Goal: Information Seeking & Learning: Find specific fact

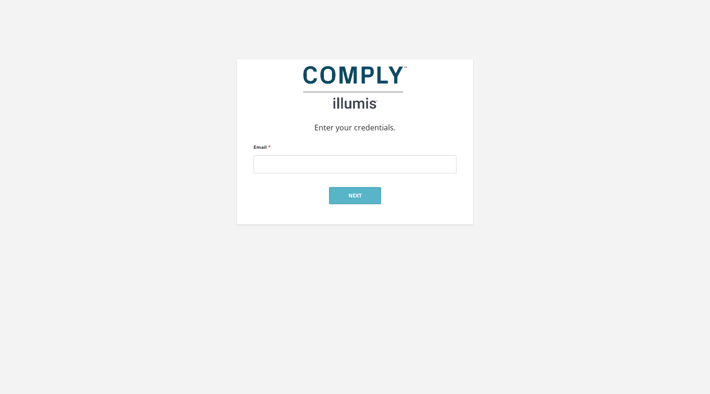
type input "[PERSON_NAME][EMAIL_ADDRESS][PERSON_NAME][DOMAIN_NAME]"
click at [356, 196] on button "Next" at bounding box center [355, 195] width 52 height 17
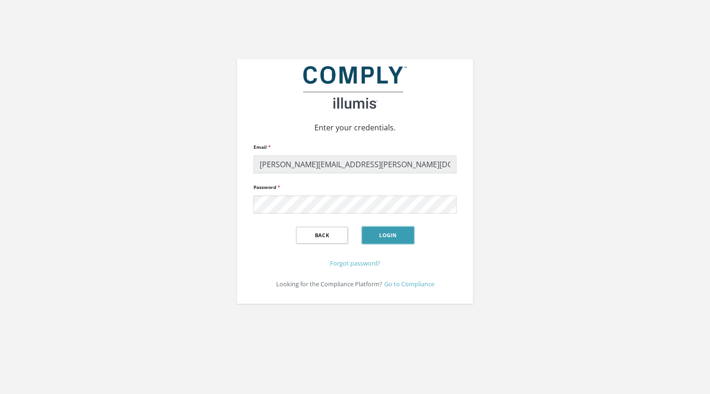
click at [390, 232] on button "Login" at bounding box center [388, 235] width 52 height 17
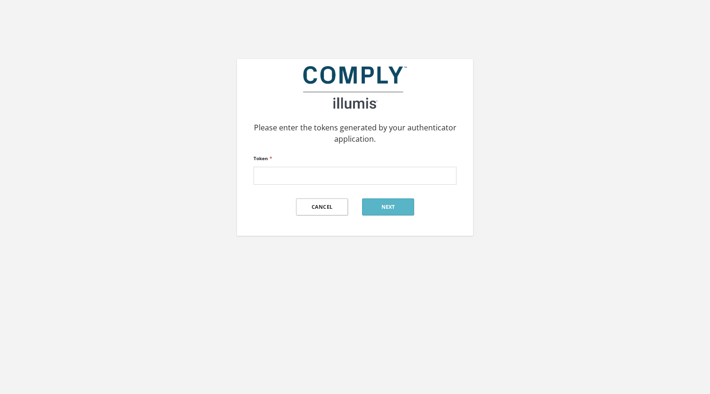
click at [609, 207] on div "Please enter the tokens generated by your authenticator application. Token * Ca…" at bounding box center [355, 118] width 538 height 236
click at [319, 176] on input "Token *" at bounding box center [355, 176] width 203 height 18
type input "761732"
click at [382, 210] on button "Next" at bounding box center [388, 206] width 52 height 17
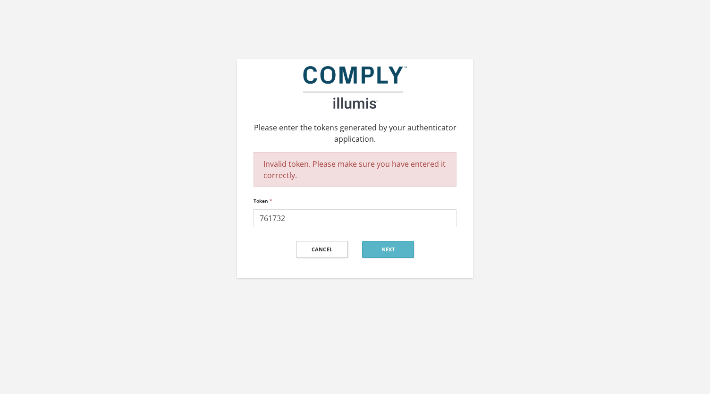
click at [596, 243] on div "Please enter the tokens generated by your authenticator application. Invalid to…" at bounding box center [355, 139] width 538 height 278
drag, startPoint x: 302, startPoint y: 219, endPoint x: 248, endPoint y: 213, distance: 54.2
click at [248, 213] on div "Please enter the tokens generated by your authenticator application. Invalid to…" at bounding box center [355, 168] width 236 height 219
paste input "761732"
type input "761732"
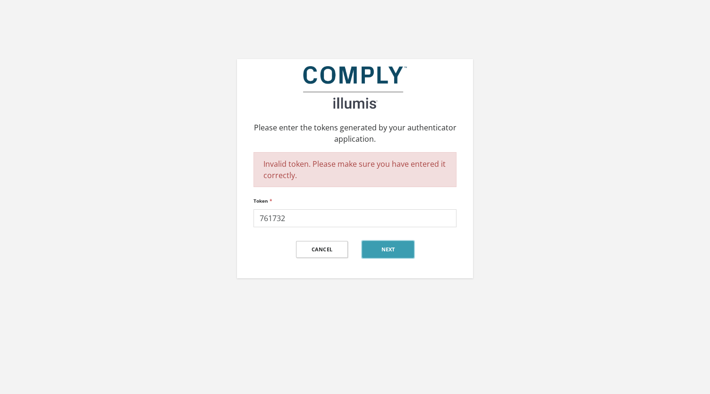
click at [376, 246] on button "Next" at bounding box center [388, 249] width 52 height 17
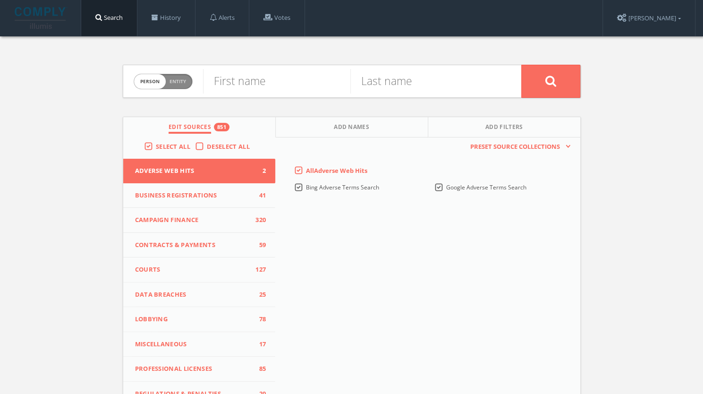
click at [654, 145] on div "Person Entity person First name Last name Edit Sources 851 Add Names Add Filter…" at bounding box center [351, 278] width 703 height 484
click at [272, 90] on input "text" at bounding box center [276, 81] width 147 height 25
type input "[PERSON_NAME]"
paste input "[PERSON_NAME]"
type input "[PERSON_NAME]"
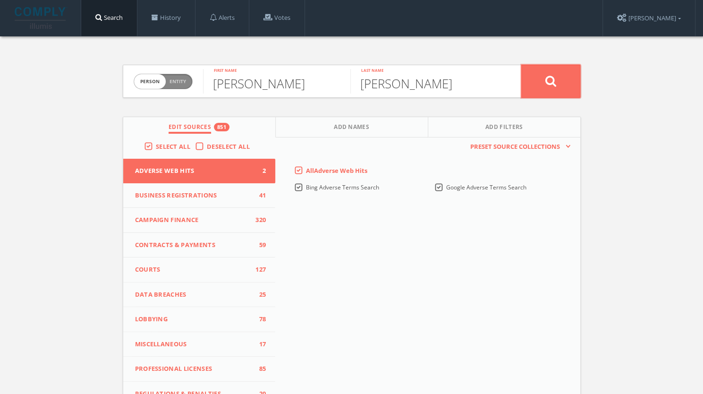
click at [539, 80] on button at bounding box center [550, 81] width 59 height 33
